Goal: Task Accomplishment & Management: Manage account settings

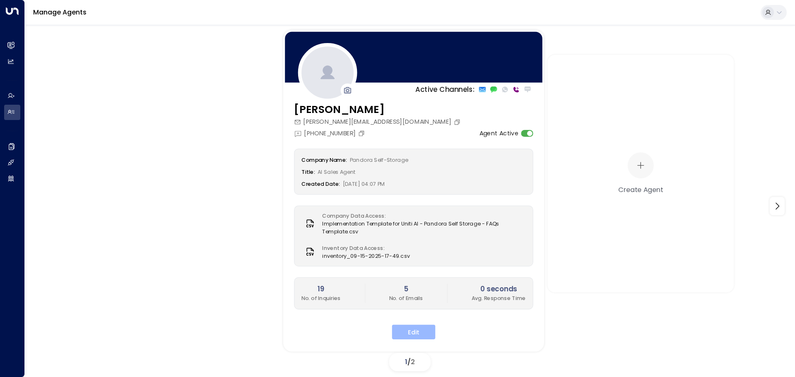
click at [415, 333] on button "Edit" at bounding box center [413, 332] width 43 height 15
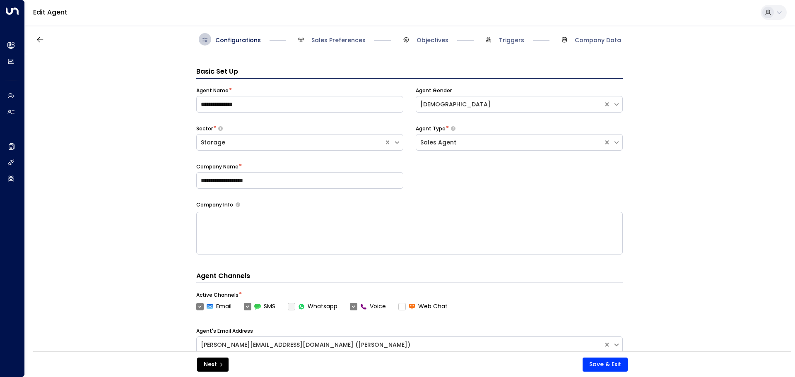
scroll to position [12, 0]
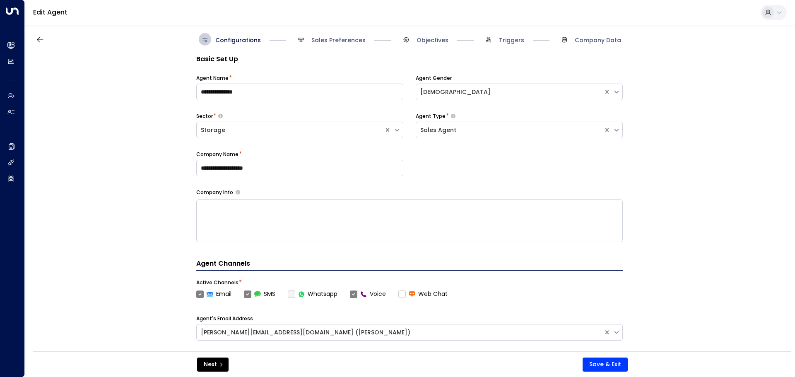
click at [759, 171] on div "**********" at bounding box center [410, 205] width 770 height 303
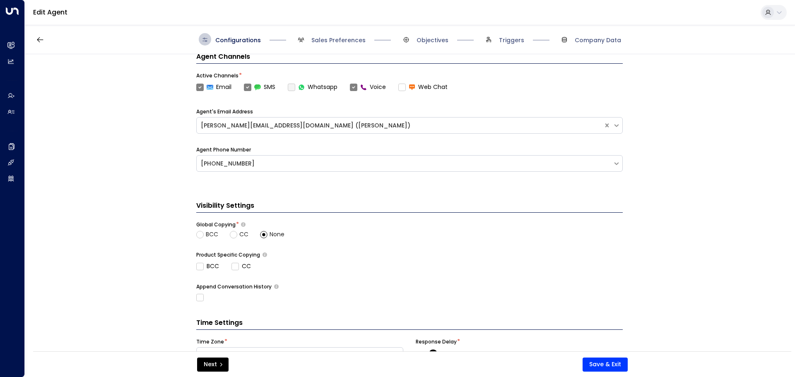
scroll to position [0, 0]
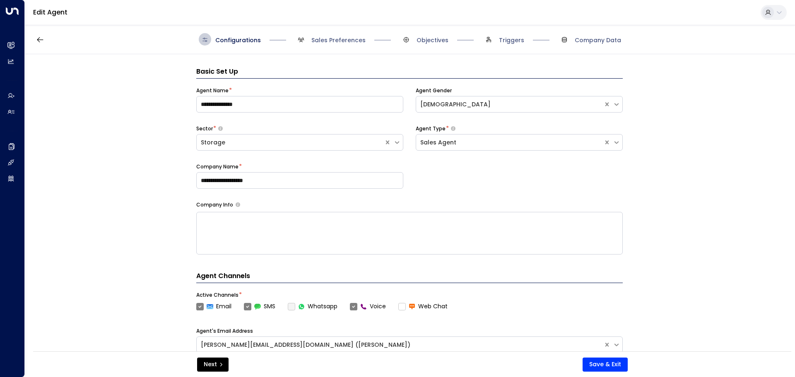
click at [329, 30] on div "Configurations Sales Preferences Objectives Triggers Company Data" at bounding box center [410, 39] width 770 height 29
click at [334, 45] on span "Sales Preferences" at bounding box center [330, 39] width 71 height 12
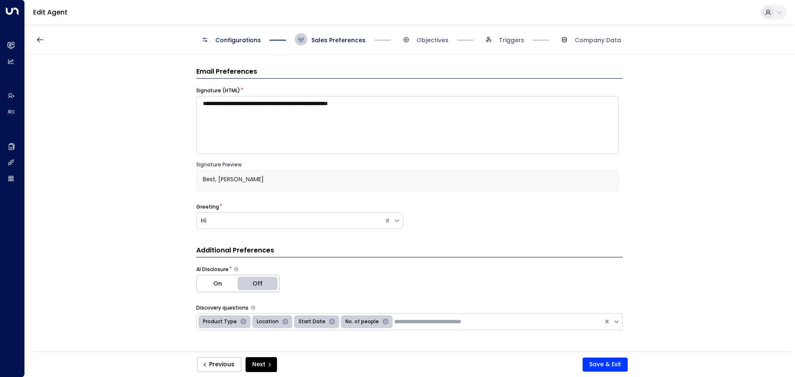
scroll to position [12, 0]
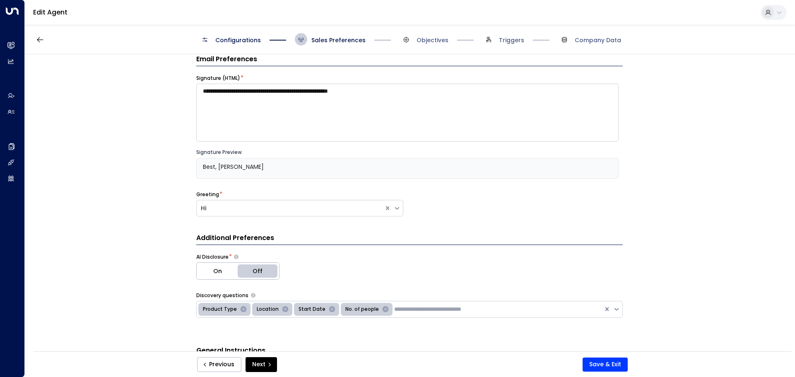
click at [333, 34] on span "Sales Preferences" at bounding box center [330, 39] width 71 height 12
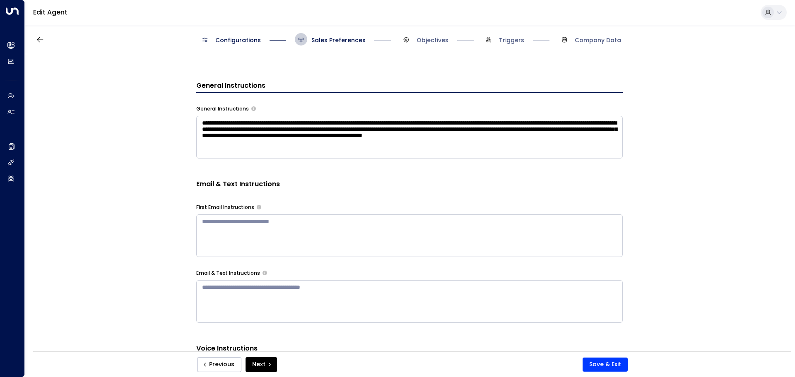
scroll to position [178, 0]
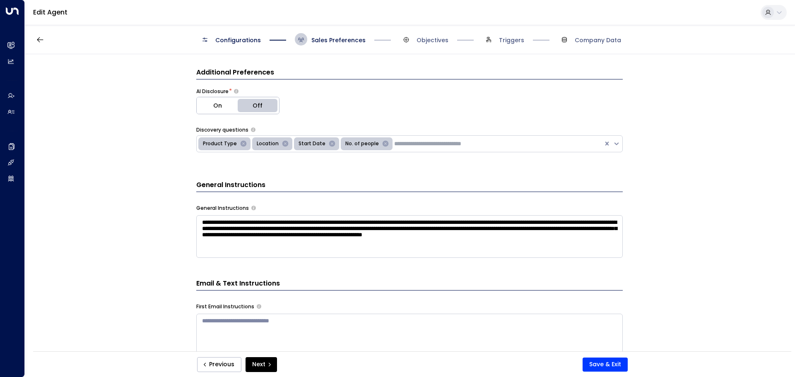
click at [350, 46] on div "Configurations Sales Preferences Objectives Triggers Company Data" at bounding box center [410, 39] width 770 height 29
click at [345, 41] on span "Sales Preferences" at bounding box center [339, 40] width 54 height 8
click at [639, 140] on div "**********" at bounding box center [410, 205] width 770 height 303
click at [337, 46] on div "Configurations Sales Preferences Objectives Triggers Company Data" at bounding box center [410, 39] width 770 height 29
click at [337, 36] on span "Sales Preferences" at bounding box center [339, 40] width 54 height 8
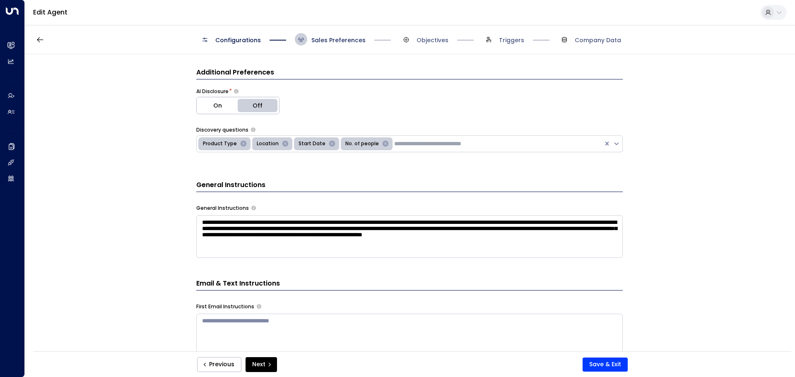
click at [334, 38] on span "Sales Preferences" at bounding box center [339, 40] width 54 height 8
click at [498, 39] on span "Triggers" at bounding box center [504, 39] width 42 height 12
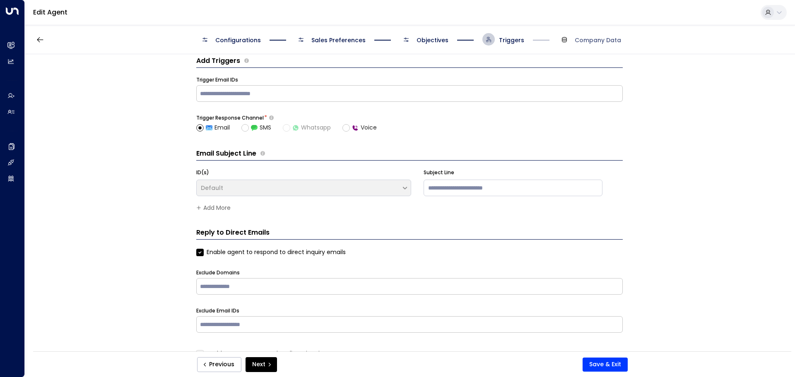
scroll to position [0, 0]
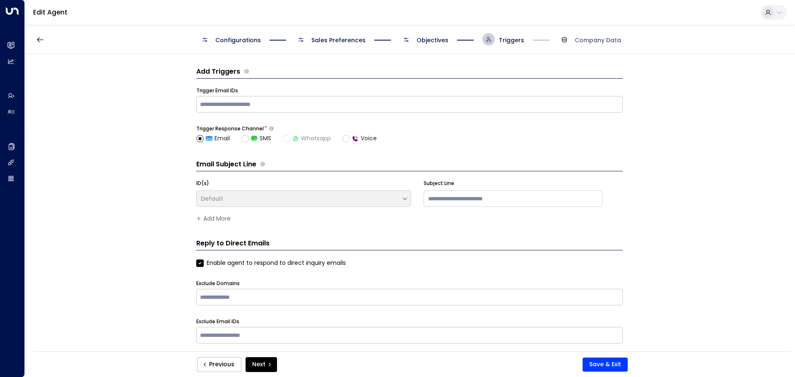
click at [590, 48] on div "Configurations Sales Preferences Objectives Triggers Company Data" at bounding box center [410, 39] width 770 height 29
click at [590, 40] on span "Company Data" at bounding box center [598, 40] width 46 height 8
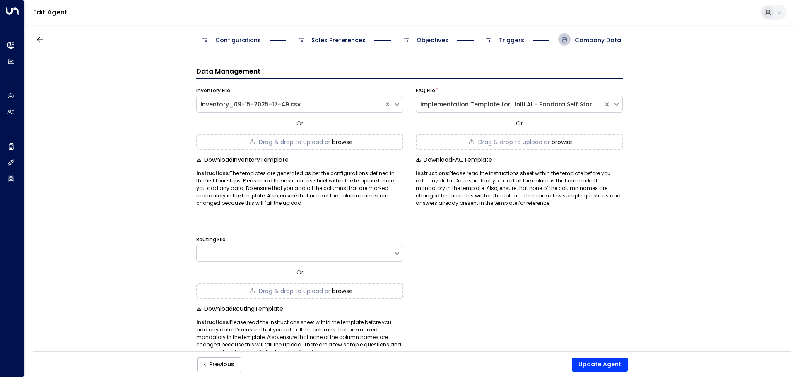
click at [423, 48] on div "Configurations Sales Preferences Objectives Triggers Company Data" at bounding box center [410, 39] width 770 height 29
click at [423, 46] on div "Configurations Sales Preferences Objectives Triggers Company Data" at bounding box center [410, 39] width 770 height 29
click at [423, 43] on span "Objectives" at bounding box center [433, 40] width 32 height 8
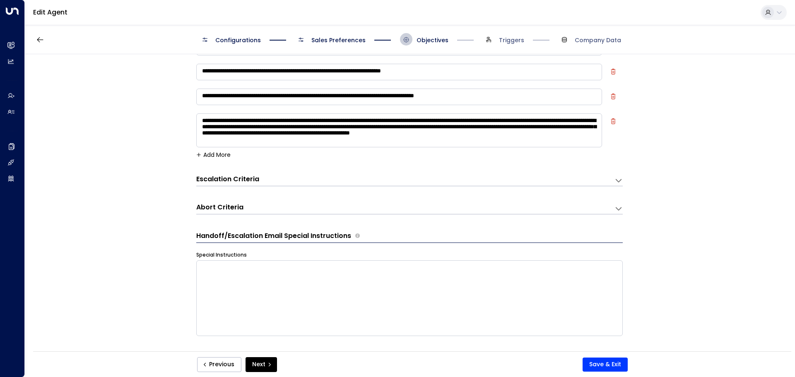
scroll to position [47, 0]
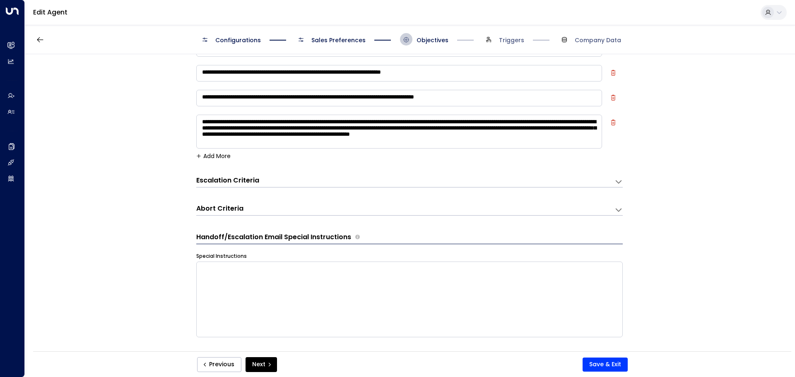
click at [611, 181] on div "Escalation Criteria Reset" at bounding box center [405, 181] width 418 height 11
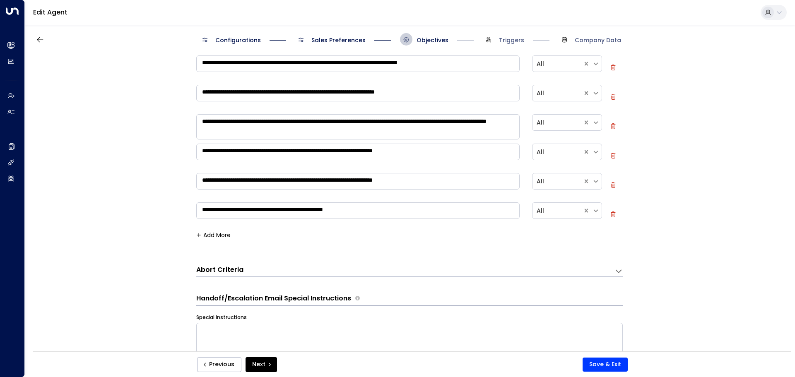
scroll to position [290, 0]
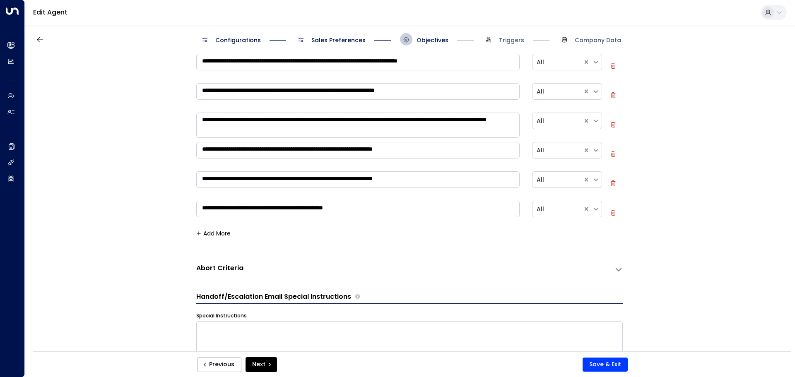
click at [313, 269] on div "Abort Criteria" at bounding box center [405, 269] width 418 height 11
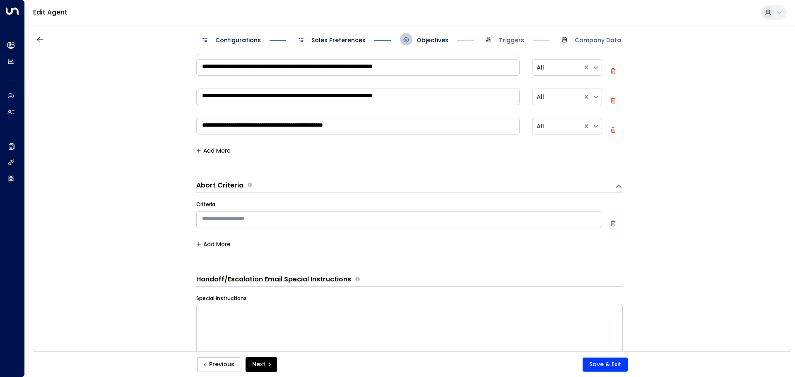
click at [266, 180] on div "Abort Criteria Criteria * ​ Add More" at bounding box center [409, 217] width 427 height 81
click at [269, 186] on div "Abort Criteria" at bounding box center [405, 186] width 418 height 11
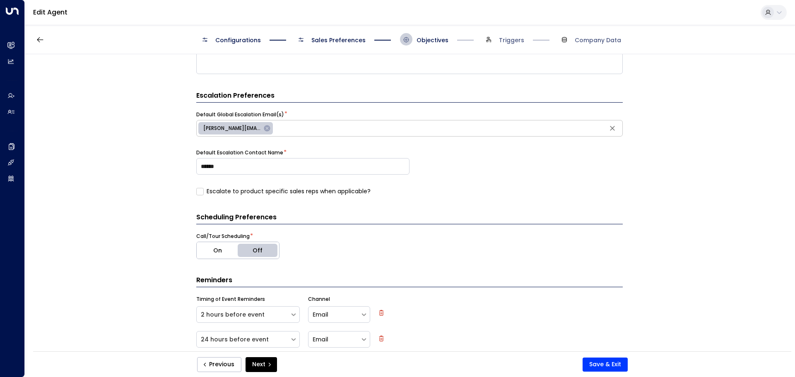
scroll to position [598, 0]
